Goal: Information Seeking & Learning: Learn about a topic

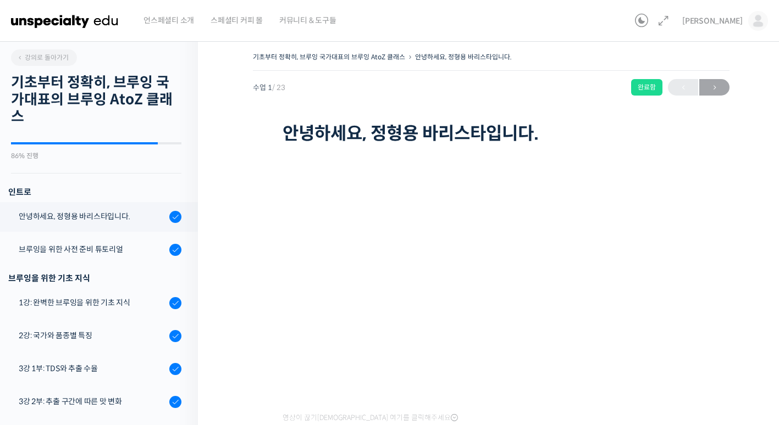
scroll to position [140, 0]
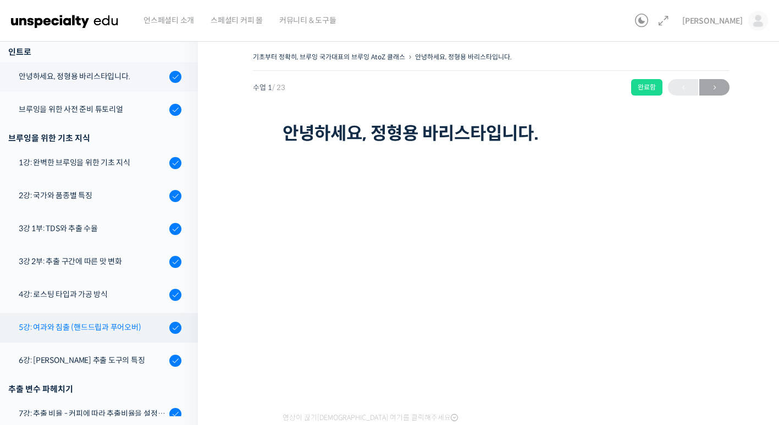
click at [136, 323] on div "5강: 여과와 침출 (핸드드립과 푸어오버)" at bounding box center [92, 327] width 147 height 12
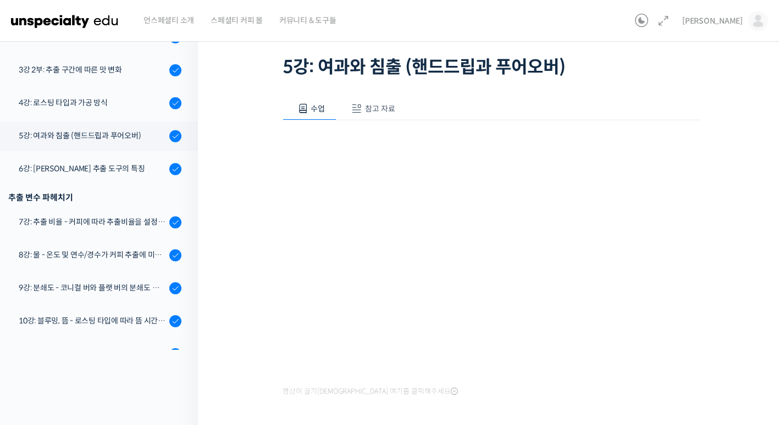
scroll to position [265, 0]
click at [86, 177] on link "6강: [PERSON_NAME] 추출 도구의 특징" at bounding box center [96, 170] width 203 height 30
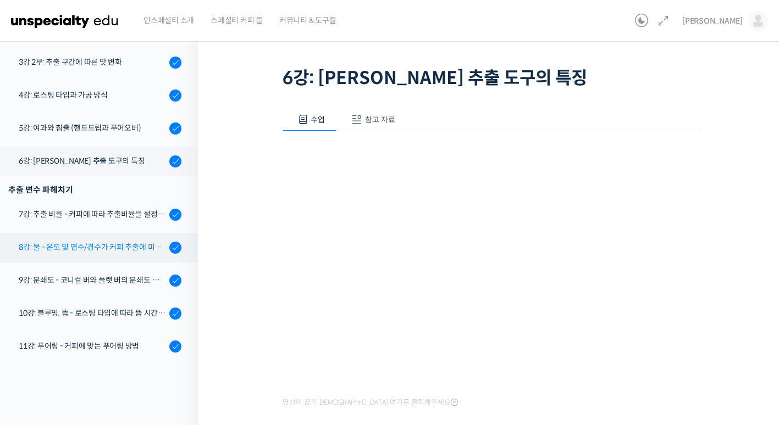
scroll to position [283, 0]
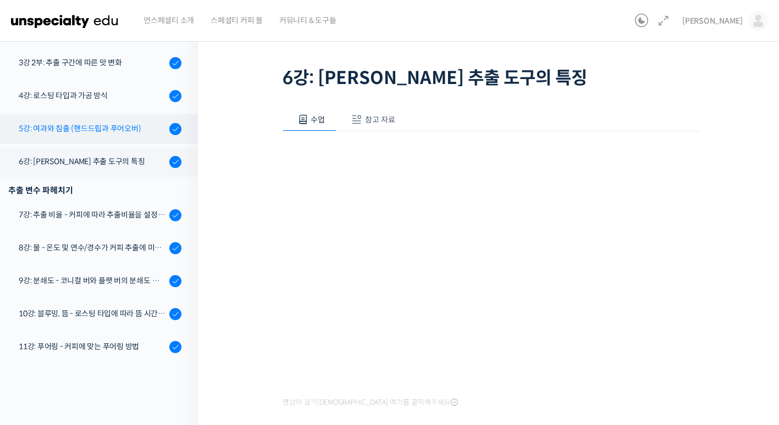
click at [101, 131] on div "5강: 여과와 침출 (핸드드립과 푸어오버)" at bounding box center [92, 129] width 147 height 12
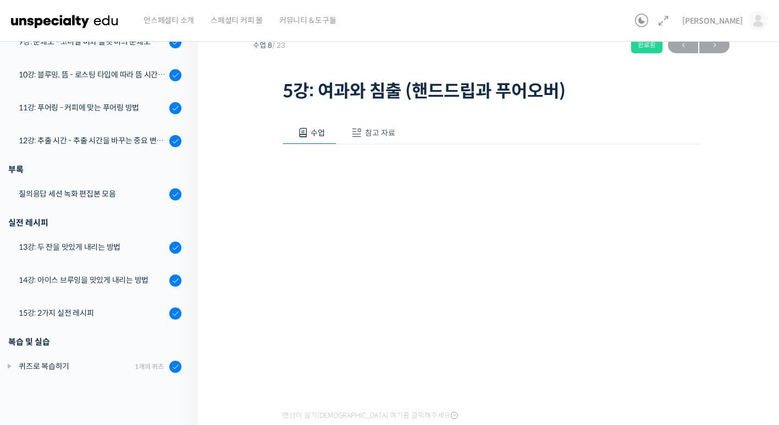
scroll to position [46, 0]
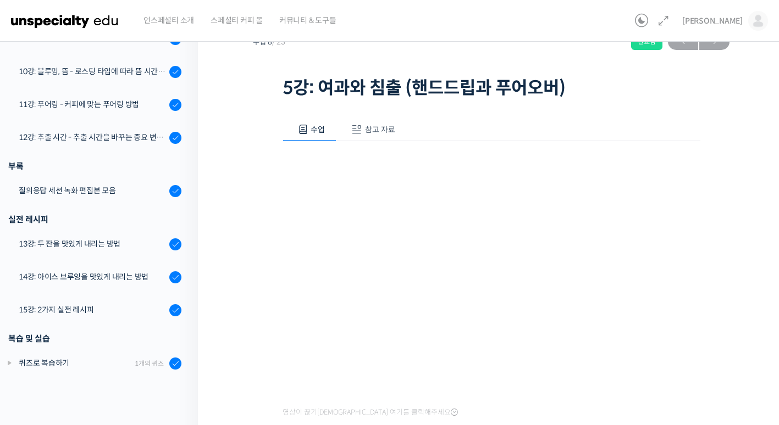
click at [748, 337] on div "기초부터 정확히, 브루잉 국가대표의 브루잉 AtoZ 클래스 5강: 여과와 침출 (핸드드립과 푸어오버) 완료함 수업 8 / 23 완료함 ← 이전…" at bounding box center [491, 240] width 586 height 506
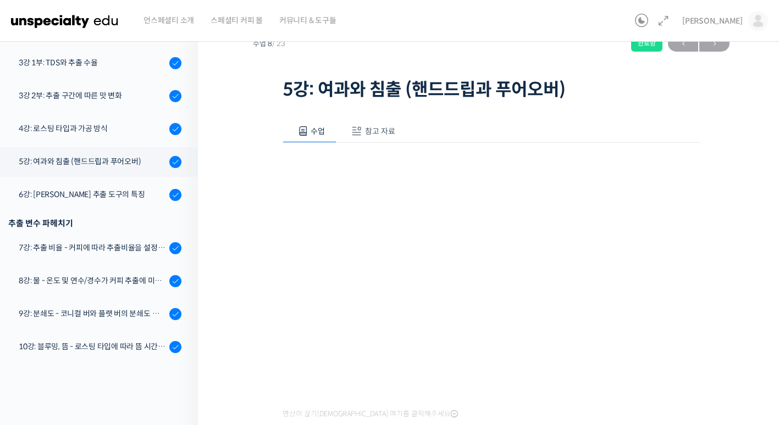
scroll to position [238, 0]
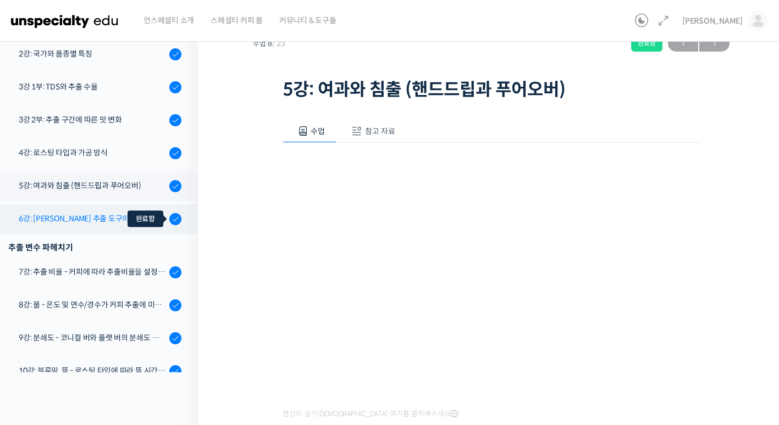
click at [169, 213] on div at bounding box center [175, 219] width 12 height 13
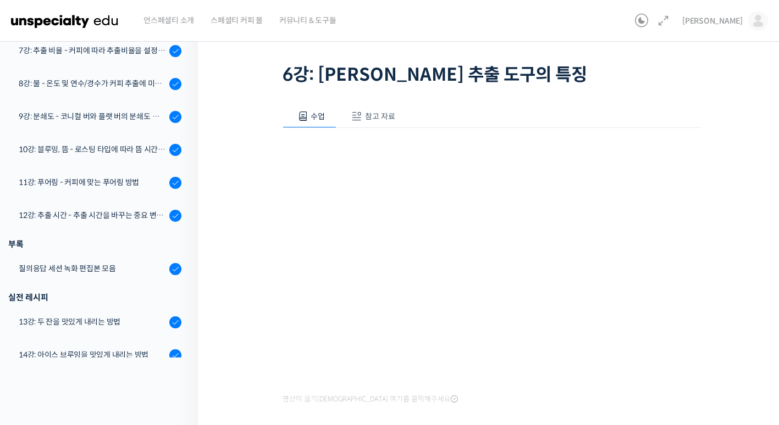
scroll to position [60, 0]
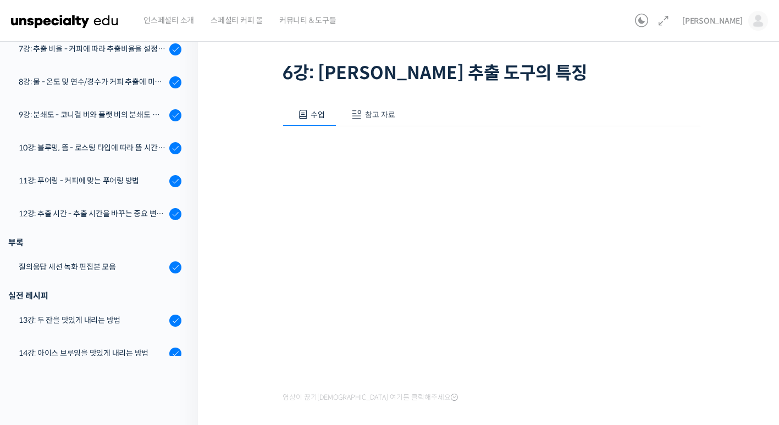
click at [202, 290] on div "기초부터 정확히, 브루잉 국가대표의 브루잉 AtoZ 클래스 6강: 브루잉 추출 도구의 특징 완료함 수업 9 / 23 완료함 ← 이전 다음 → …" at bounding box center [491, 226] width 586 height 506
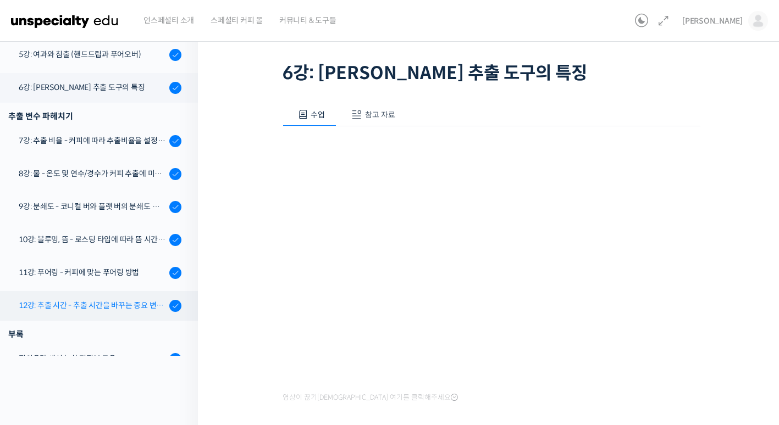
scroll to position [352, 0]
click at [239, 237] on div "기초부터 정확히, 브루잉 국가대표의 브루잉 AtoZ 클래스 6강: 브루잉 추출 도구의 특징 완료함 수업 9 / 23 완료함 ← 이전 다음 → …" at bounding box center [491, 226] width 586 height 506
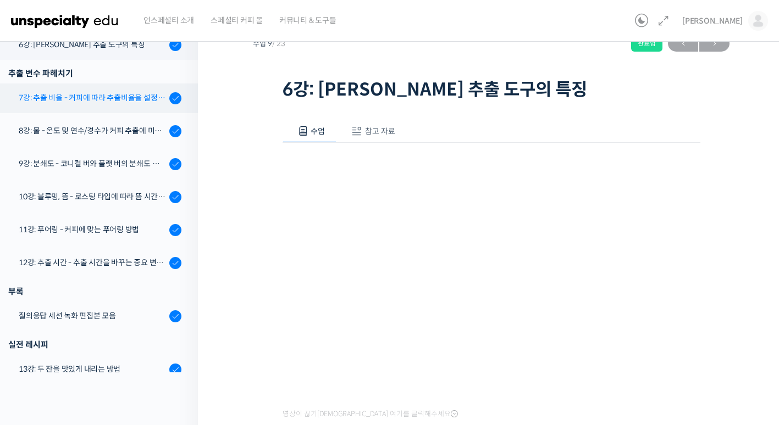
scroll to position [413, 0]
click at [140, 104] on link "7강: 추출 비율 - 커피에 따라 추출비율을 설정하는 방법" at bounding box center [96, 98] width 203 height 30
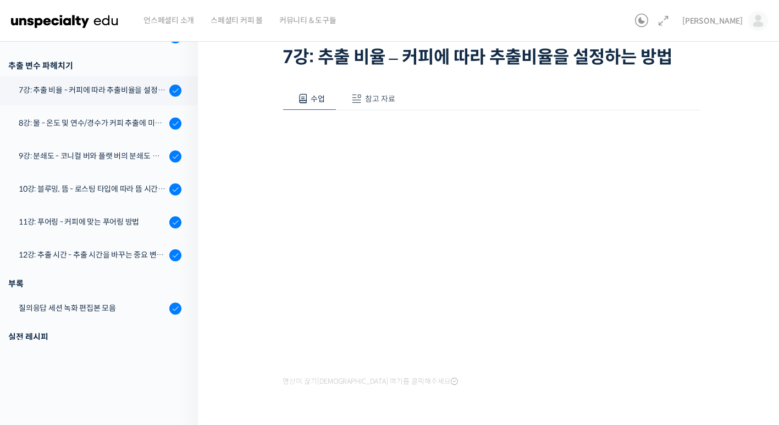
scroll to position [387, 0]
click at [544, 402] on div "수업 참고 자료 영상이 끊기[DEMOGRAPHIC_DATA]를 클릭해주세요 PPT 수업 자료 (클릭하시면 새 창에서 열립니다) 보충 교보재 (…" at bounding box center [491, 255] width 418 height 369
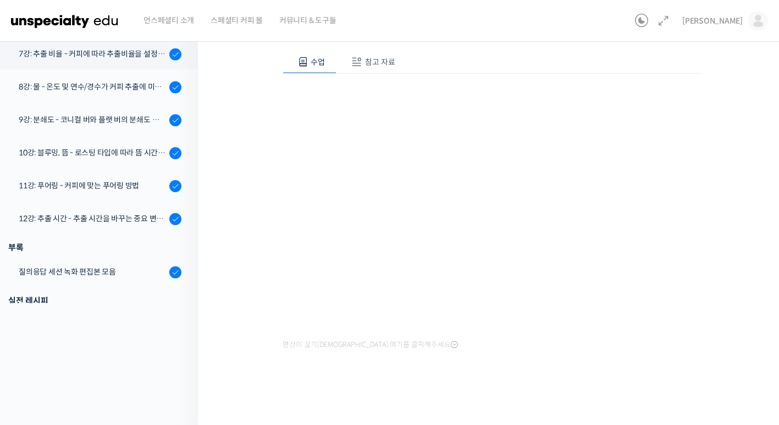
scroll to position [44, 0]
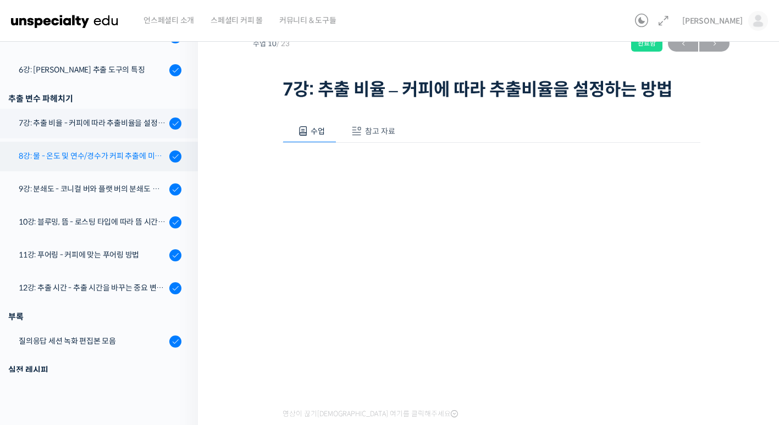
click at [112, 143] on link "8강: 물 - 온도 및 연수/경수가 커피 추출에 미치는 영향" at bounding box center [96, 157] width 203 height 30
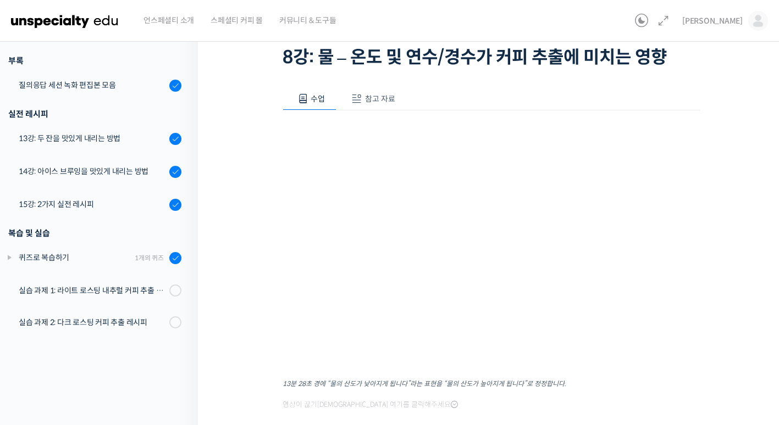
scroll to position [77, 0]
